Goal: Information Seeking & Learning: Learn about a topic

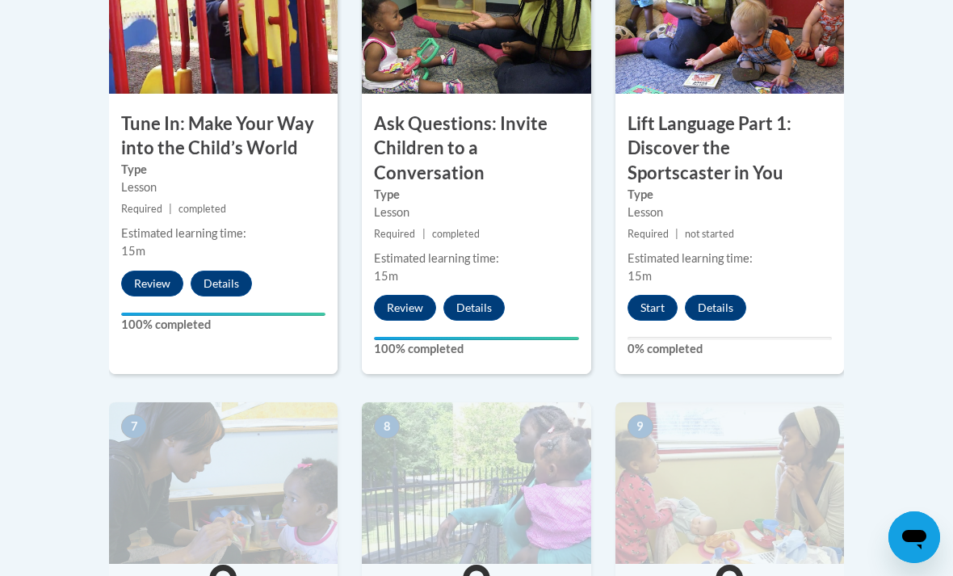
scroll to position [992, 0]
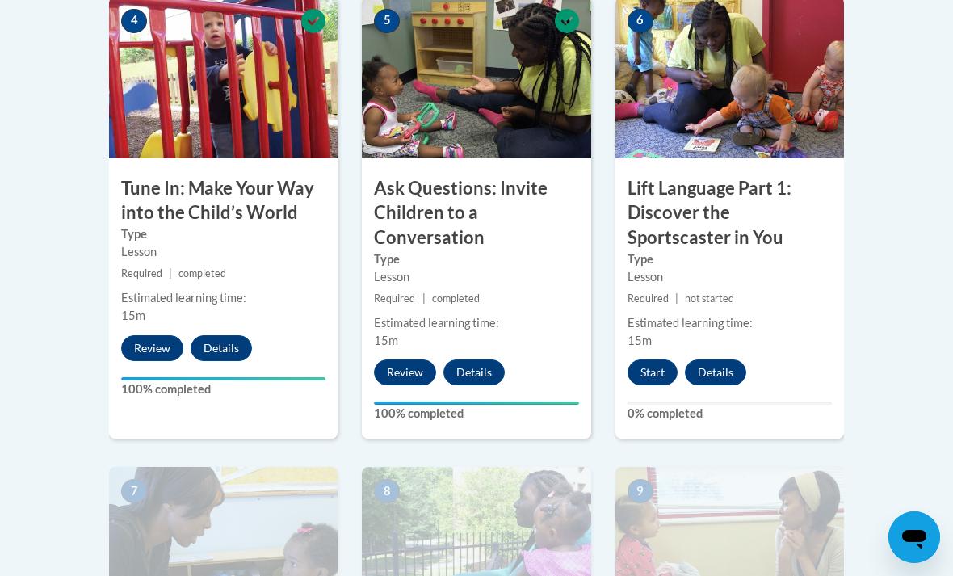
click at [648, 370] on button "Start" at bounding box center [652, 372] width 50 height 26
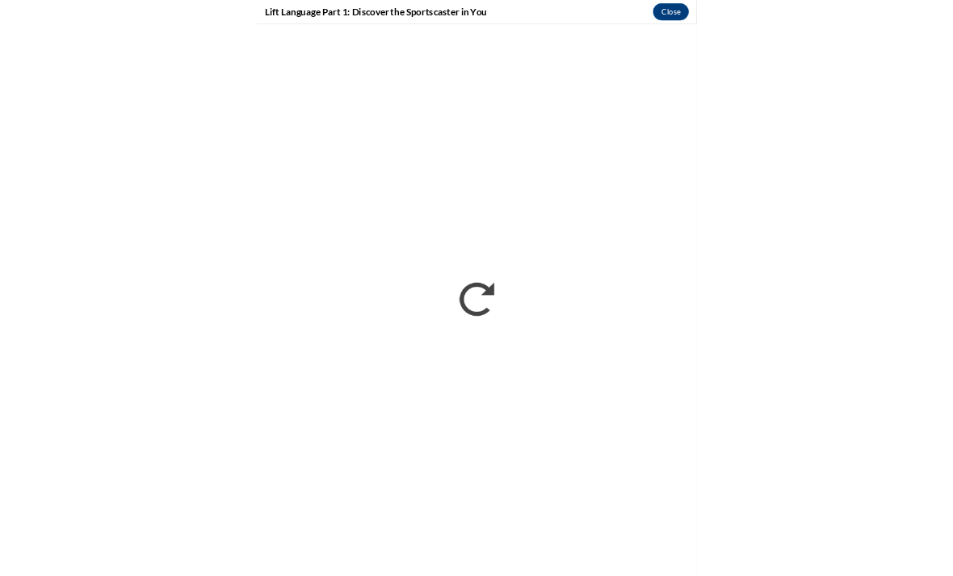
scroll to position [1043, 0]
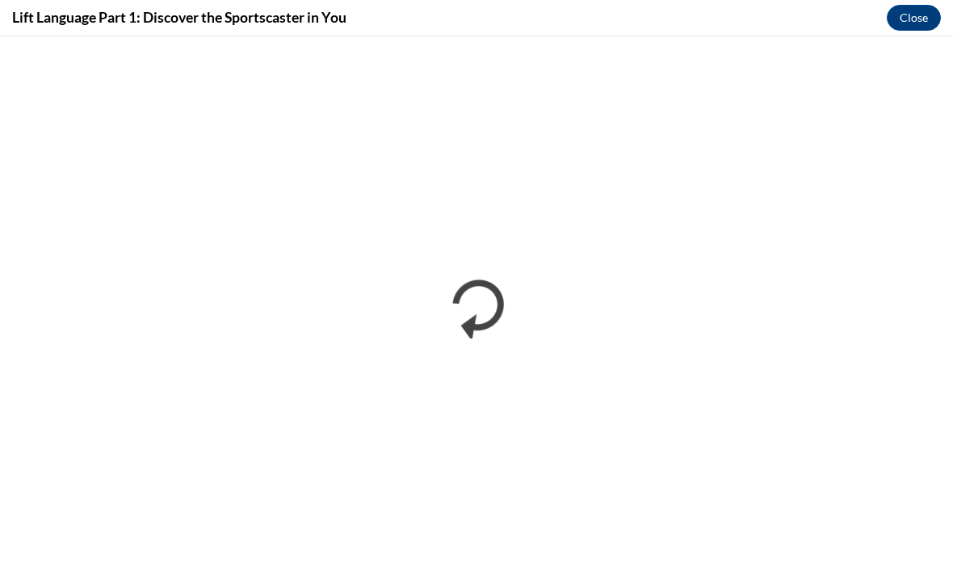
click at [924, 19] on button "Close" at bounding box center [914, 18] width 54 height 26
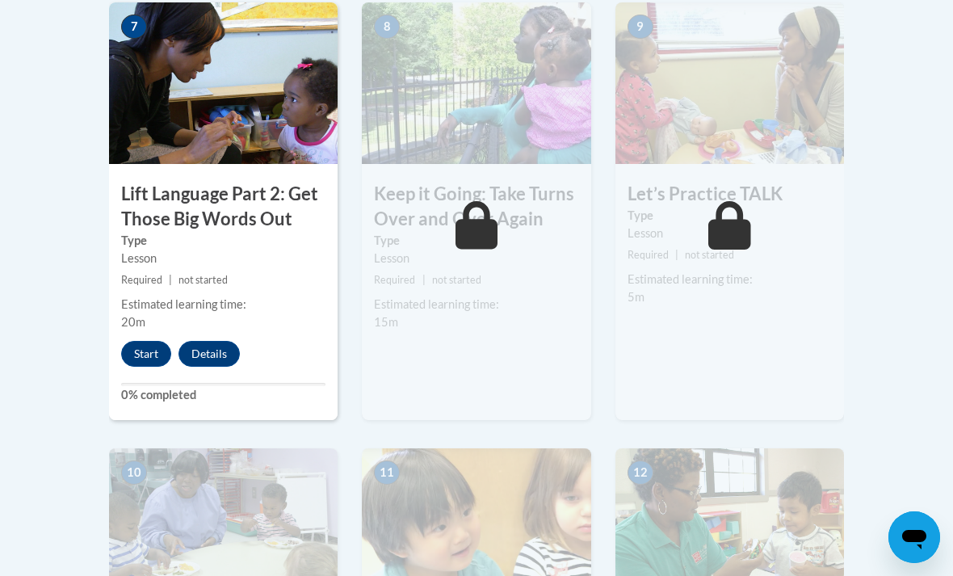
scroll to position [1457, 0]
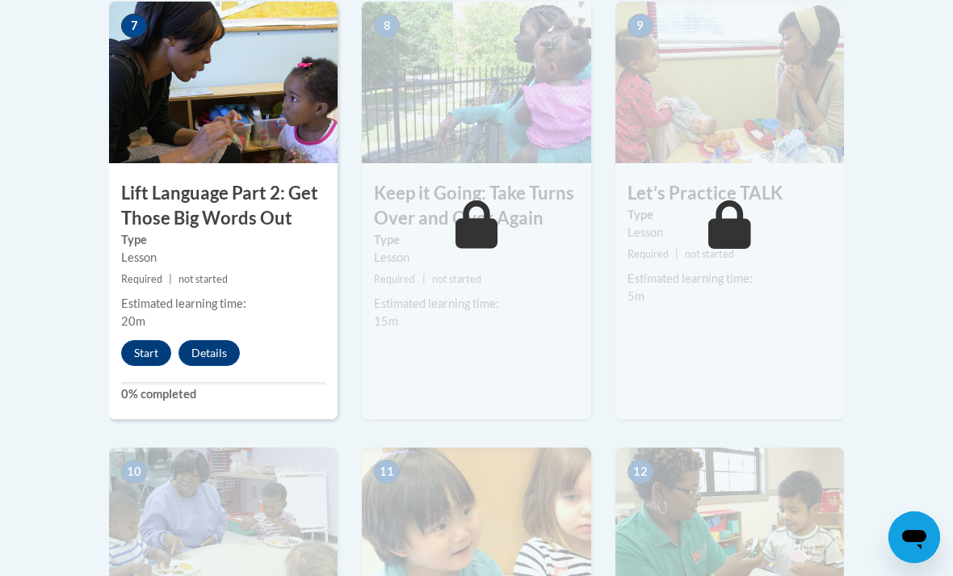
click at [150, 352] on button "Start" at bounding box center [146, 353] width 50 height 26
